Goal: Transaction & Acquisition: Purchase product/service

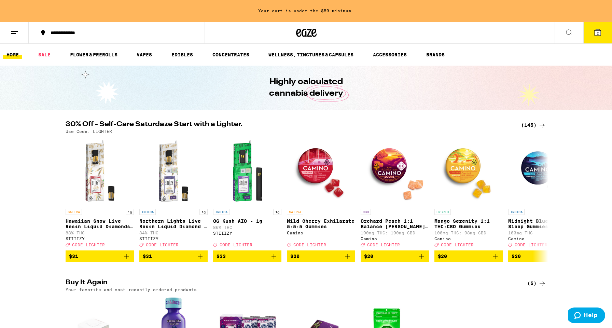
click at [561, 33] on button at bounding box center [569, 33] width 29 height 22
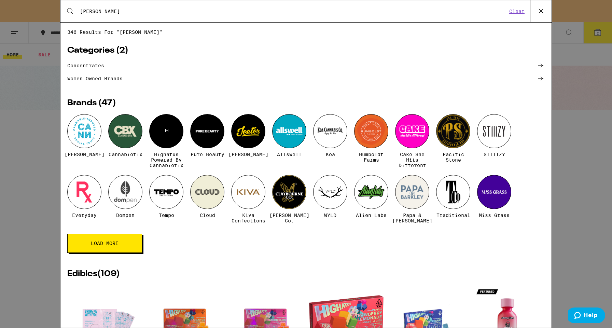
type input "[PERSON_NAME]"
click at [89, 131] on div at bounding box center [84, 131] width 34 height 34
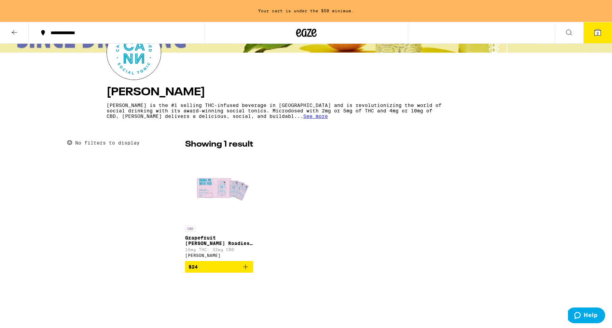
scroll to position [75, 0]
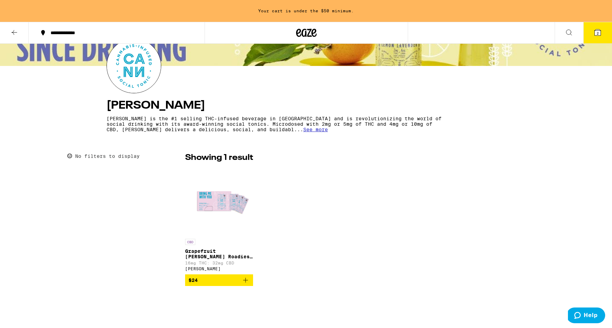
click at [210, 192] on img "Open page for Grapefruit Rosemary Roadies 8-Pack from Cann" at bounding box center [219, 201] width 68 height 68
